Goal: Task Accomplishment & Management: Manage account settings

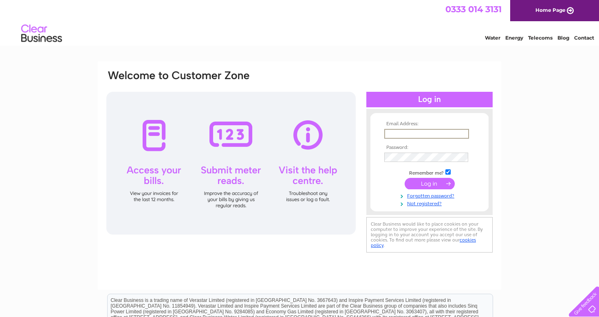
type input "[EMAIL_ADDRESS][DOMAIN_NAME]"
click at [425, 181] on input "submit" at bounding box center [430, 182] width 50 height 11
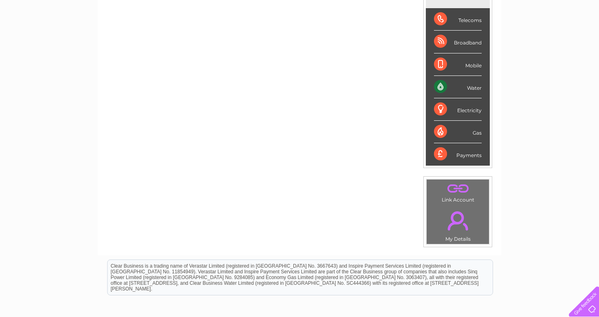
scroll to position [126, 0]
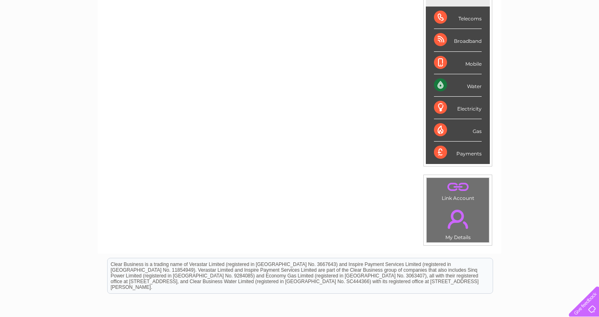
click at [444, 86] on div "Water" at bounding box center [458, 85] width 48 height 22
click at [482, 86] on div "Water" at bounding box center [458, 85] width 48 height 22
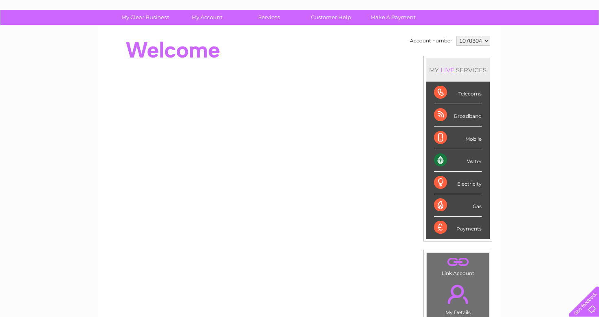
scroll to position [54, 0]
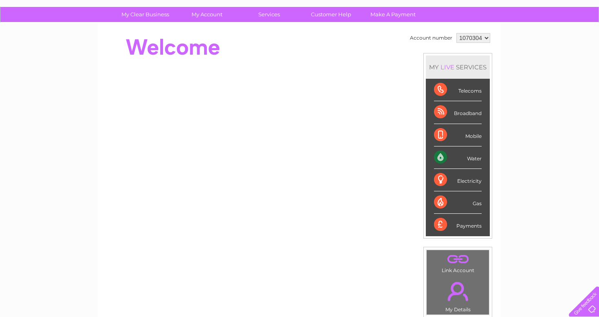
click at [472, 156] on div "Water" at bounding box center [458, 157] width 48 height 22
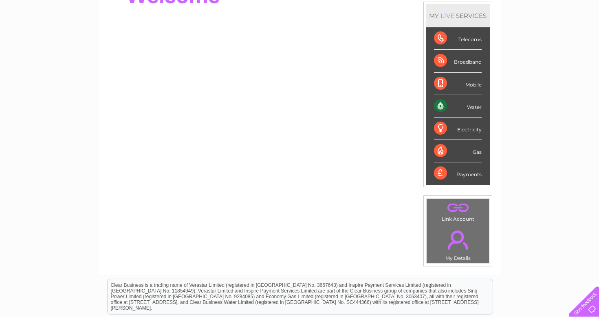
scroll to position [106, 0]
click at [444, 104] on div "Water" at bounding box center [458, 106] width 48 height 22
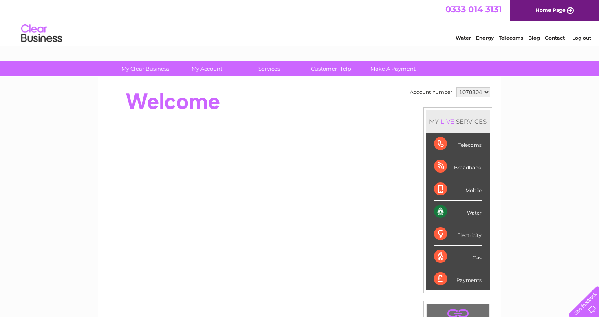
scroll to position [0, 0]
click at [451, 122] on div "LIVE" at bounding box center [447, 121] width 17 height 8
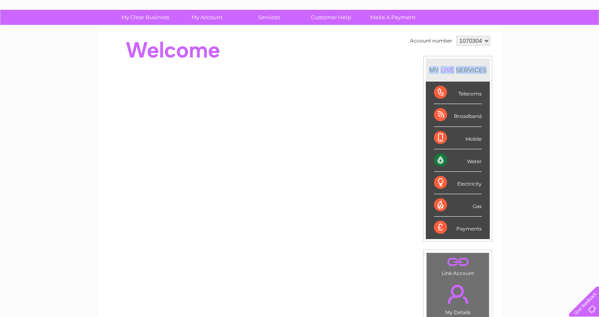
scroll to position [57, 0]
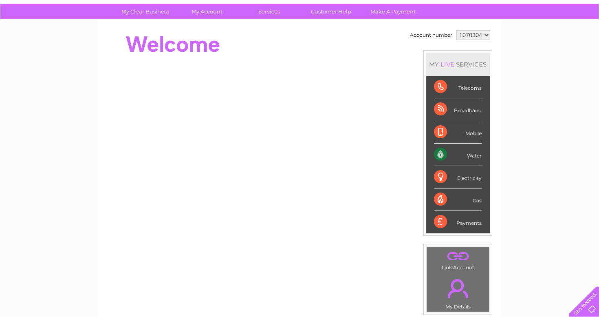
click at [441, 86] on div "Telecoms" at bounding box center [458, 87] width 48 height 22
click at [465, 88] on div "Telecoms" at bounding box center [458, 87] width 48 height 22
click at [590, 305] on div at bounding box center [582, 299] width 33 height 33
click at [461, 291] on link "." at bounding box center [458, 288] width 58 height 29
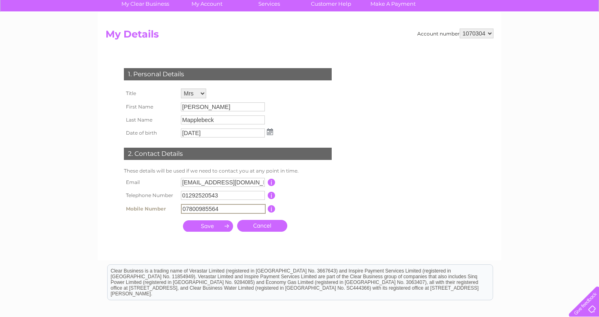
scroll to position [66, 0]
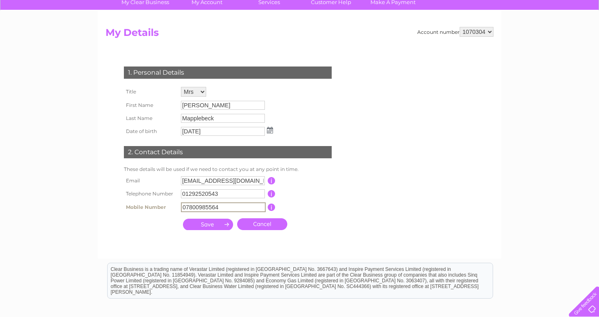
type input "07800985564"
click at [225, 224] on input "submit" at bounding box center [208, 223] width 50 height 11
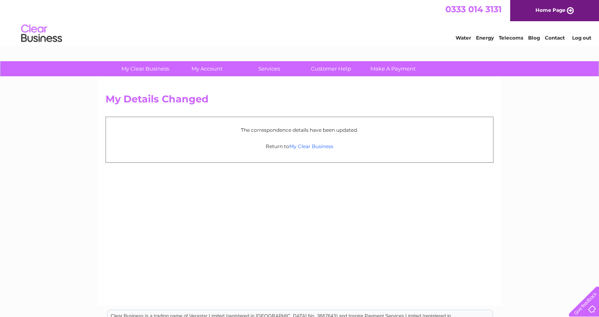
click at [307, 144] on link "My Clear Business" at bounding box center [311, 146] width 44 height 6
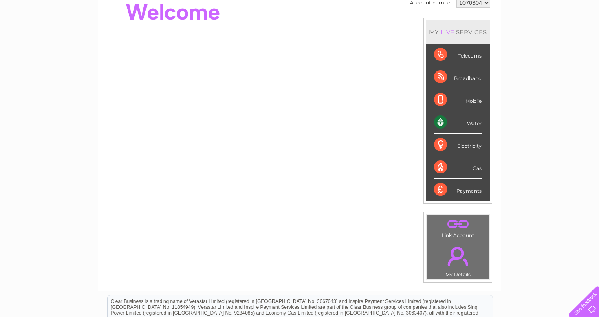
scroll to position [90, 0]
